Goal: Download file/media

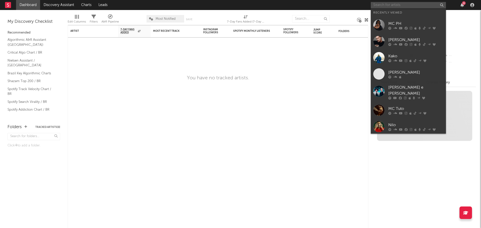
click at [401, 6] on input "text" at bounding box center [408, 5] width 75 height 6
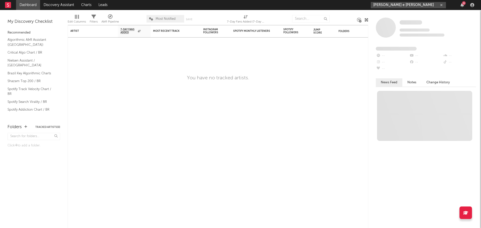
click at [410, 4] on input "[PERSON_NAME] e [PERSON_NAME]" at bounding box center [408, 5] width 75 height 6
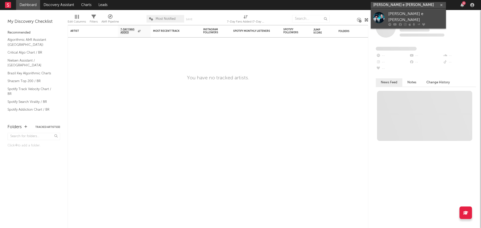
type input "[PERSON_NAME] e [PERSON_NAME]"
click at [413, 17] on div "[PERSON_NAME] e [PERSON_NAME]" at bounding box center [415, 17] width 55 height 12
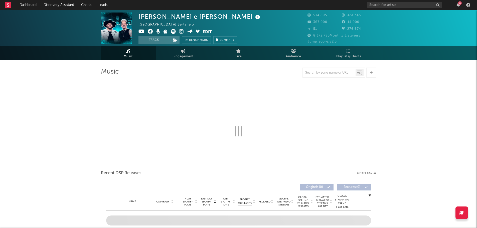
select select "6m"
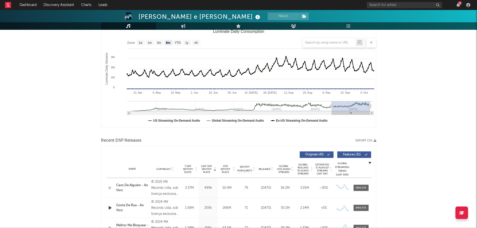
scroll to position [71, 0]
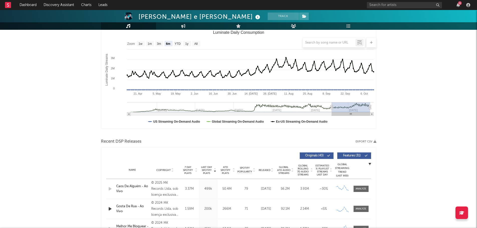
click at [375, 142] on icon "button" at bounding box center [375, 141] width 3 height 3
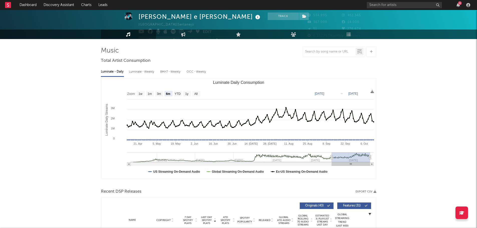
scroll to position [0, 0]
